Goal: Task Accomplishment & Management: Complete application form

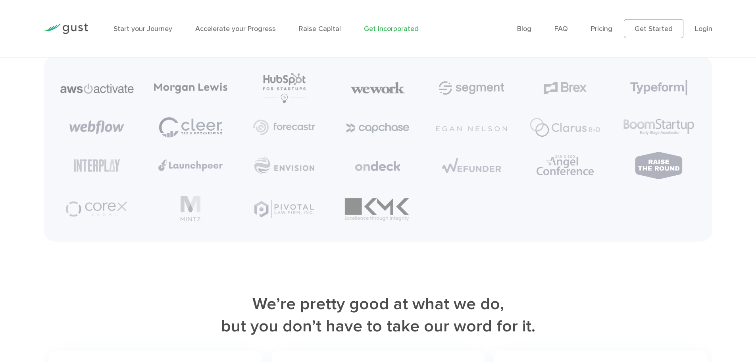
scroll to position [3930, 0]
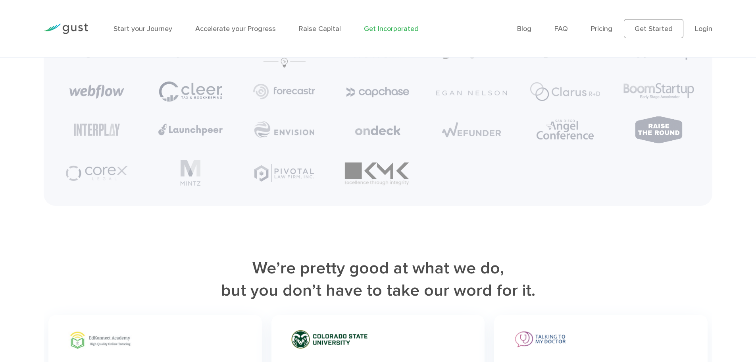
click at [709, 34] on ul "Blog FAQ Pricing Get Started Login Login" at bounding box center [614, 28] width 195 height 19
click at [701, 29] on link "Login" at bounding box center [703, 29] width 17 height 8
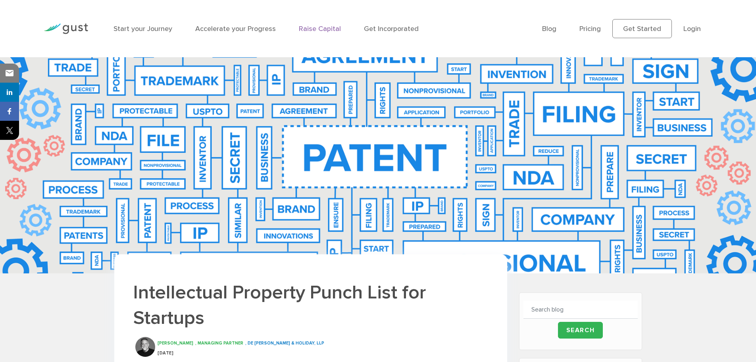
click at [323, 32] on link "Raise Capital" at bounding box center [320, 29] width 42 height 8
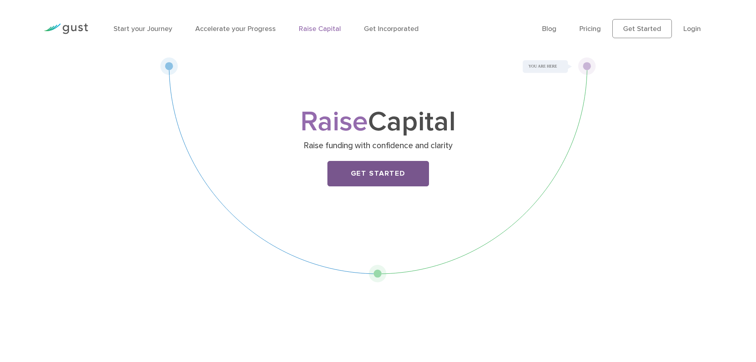
click at [404, 173] on link "Get Started" at bounding box center [378, 173] width 102 height 25
